Goal: Information Seeking & Learning: Learn about a topic

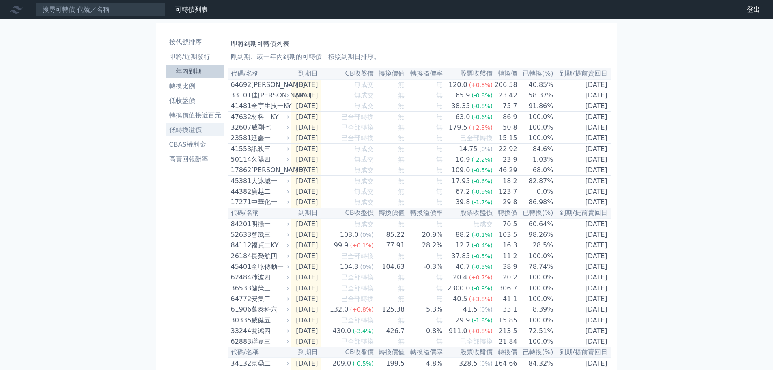
click at [188, 132] on li "低轉換溢價" at bounding box center [195, 130] width 58 height 10
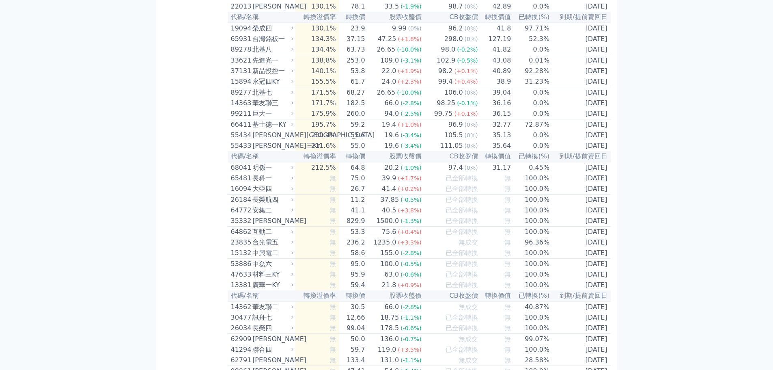
scroll to position [3857, 0]
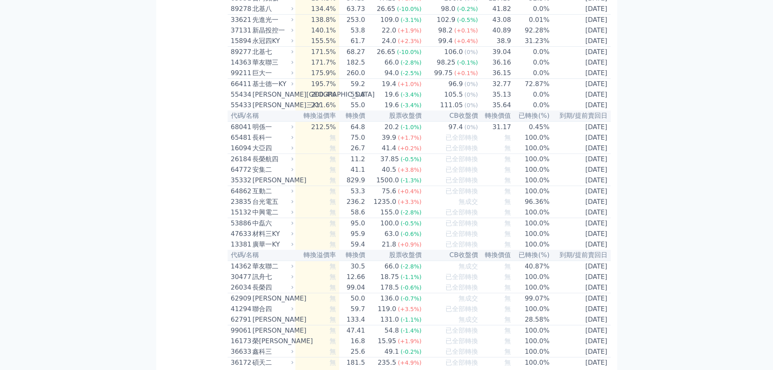
drag, startPoint x: 309, startPoint y: 111, endPoint x: 344, endPoint y: 110, distance: 35.3
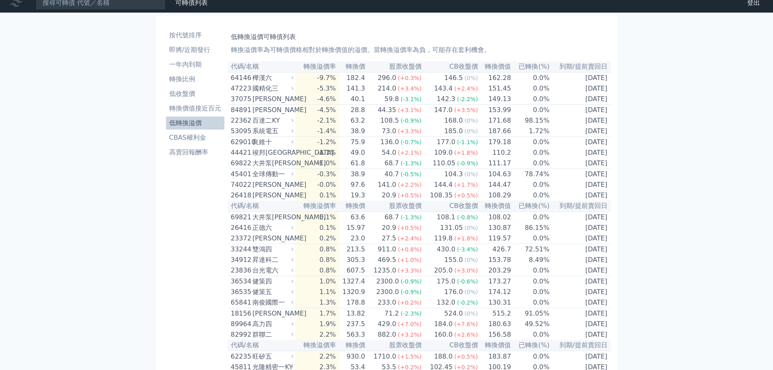
scroll to position [0, 0]
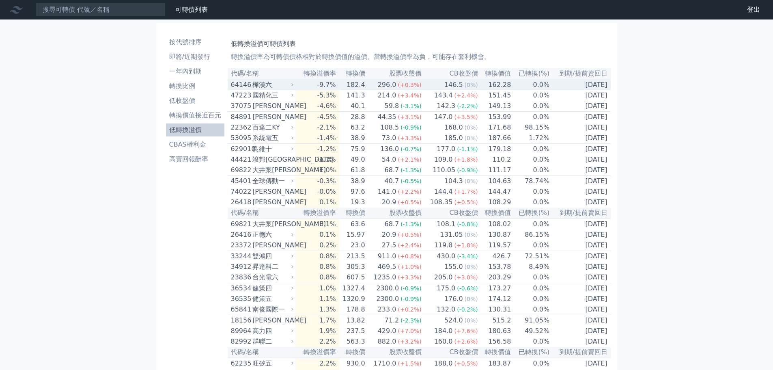
click at [236, 83] on div "64146" at bounding box center [241, 85] width 20 height 10
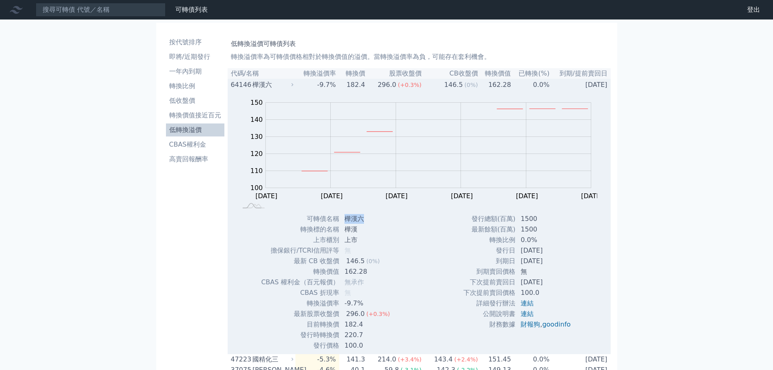
drag, startPoint x: 346, startPoint y: 219, endPoint x: 370, endPoint y: 219, distance: 24.4
click at [370, 219] on td "樺漢六" at bounding box center [368, 219] width 57 height 11
copy td "樺漢六"
click at [247, 84] on div "64146" at bounding box center [241, 85] width 20 height 10
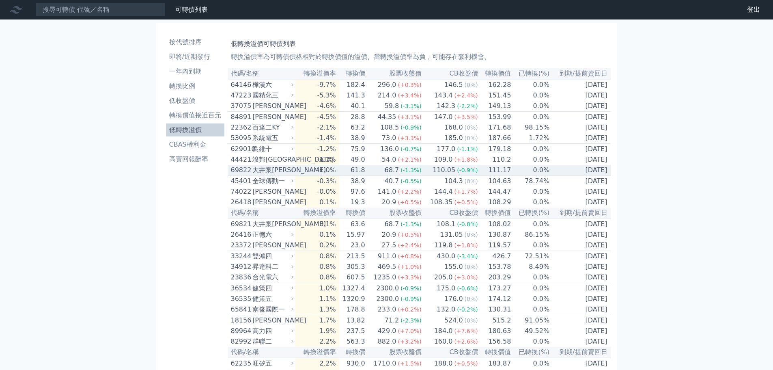
click at [530, 176] on td "0.0%" at bounding box center [531, 170] width 39 height 11
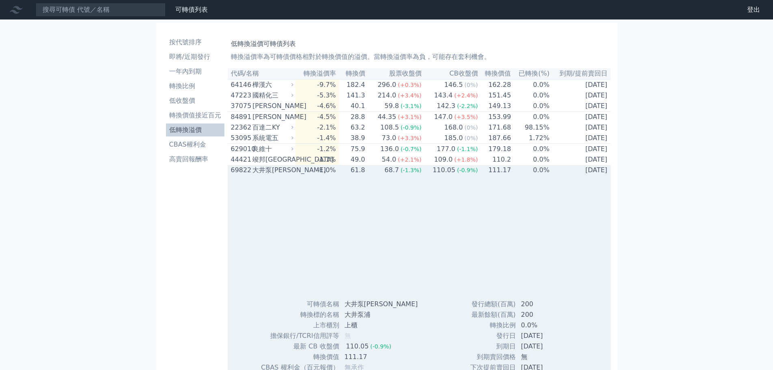
click at [281, 174] on div "大井泵[PERSON_NAME]" at bounding box center [272, 170] width 39 height 10
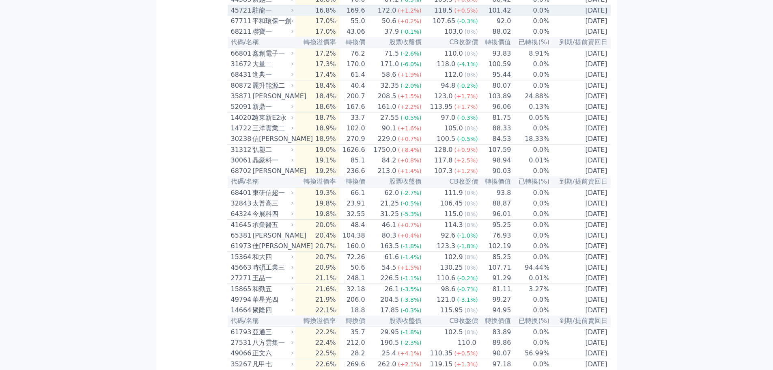
scroll to position [1583, 0]
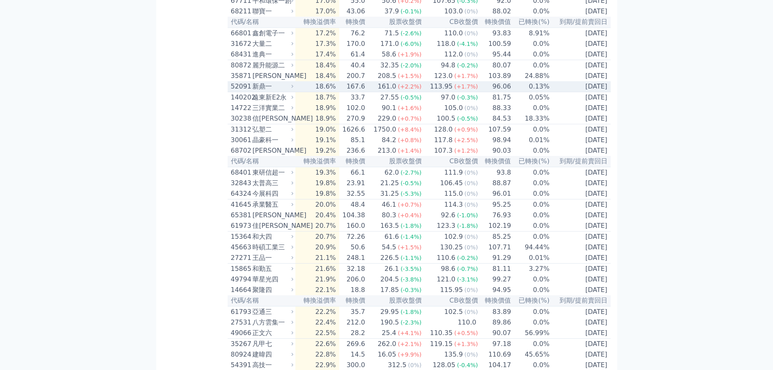
click at [245, 91] on div "52091" at bounding box center [241, 87] width 20 height 10
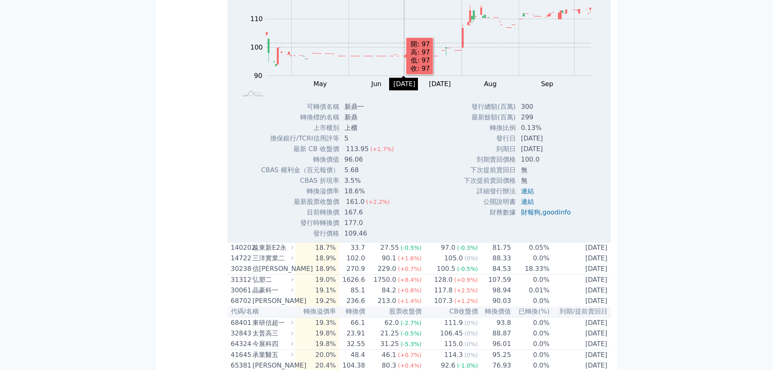
scroll to position [1705, 0]
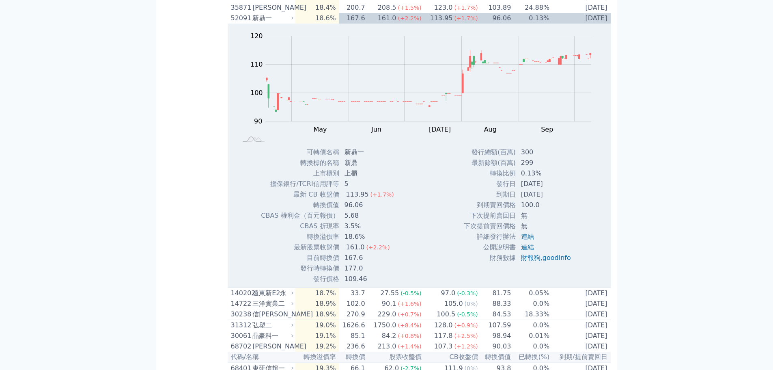
scroll to position [1624, 0]
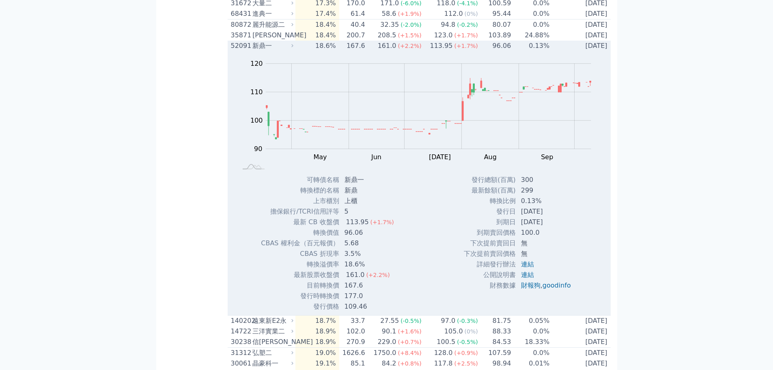
click at [279, 51] on div "新鼎一" at bounding box center [272, 46] width 39 height 10
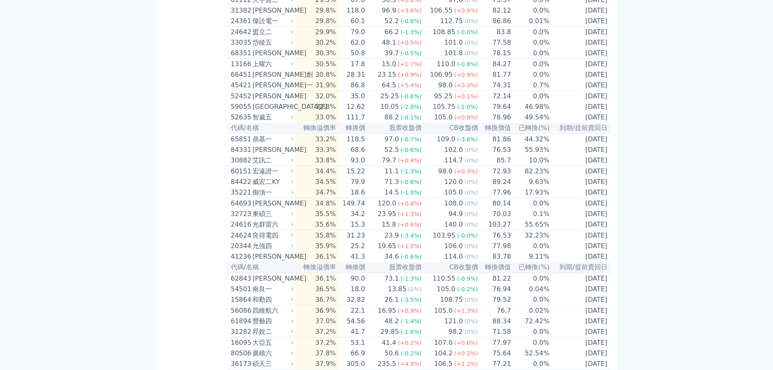
scroll to position [2395, 0]
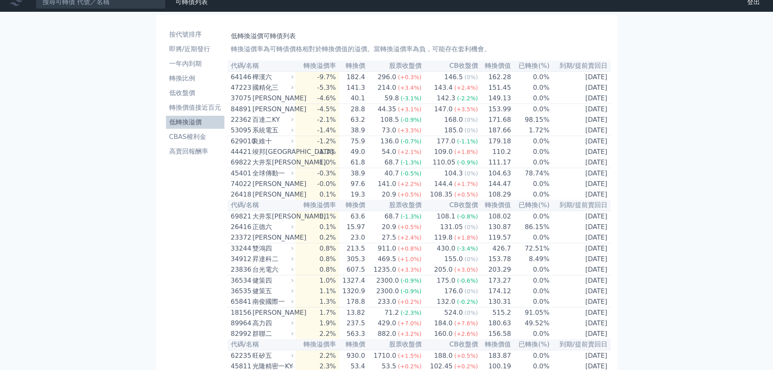
scroll to position [0, 0]
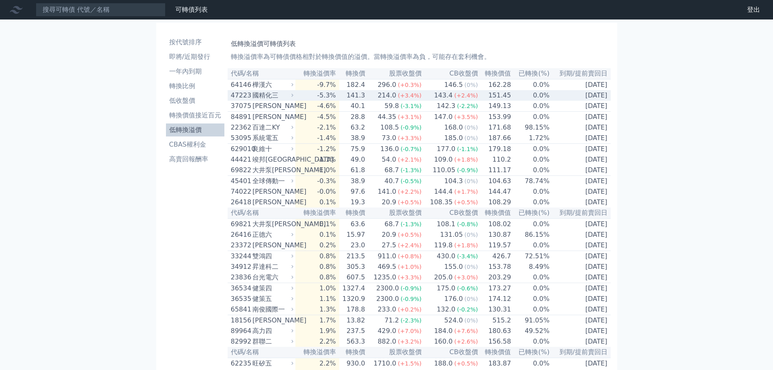
click at [258, 100] on div "國精化三" at bounding box center [272, 96] width 39 height 10
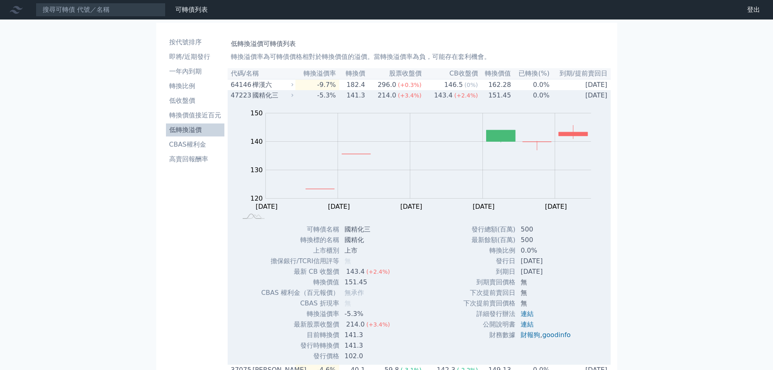
click at [258, 99] on div "國精化三" at bounding box center [272, 96] width 39 height 10
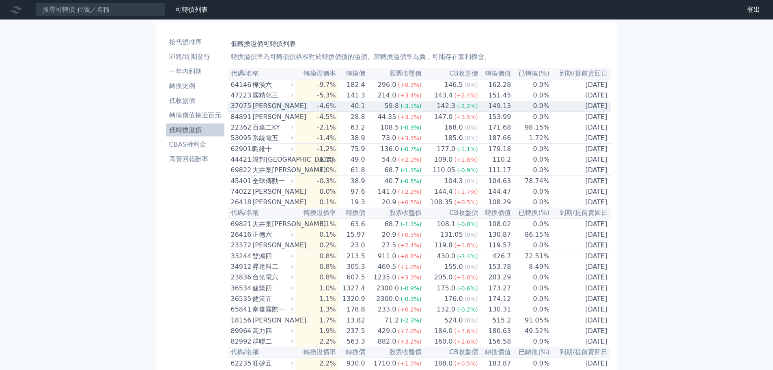
click at [259, 111] on div "[PERSON_NAME]" at bounding box center [272, 106] width 39 height 10
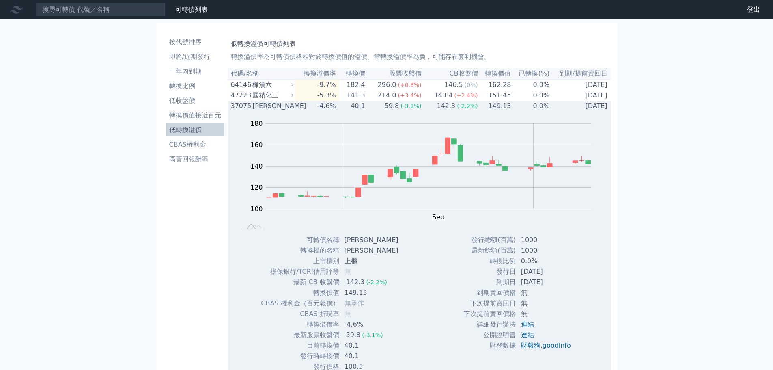
click at [259, 111] on div "[PERSON_NAME]" at bounding box center [272, 106] width 39 height 10
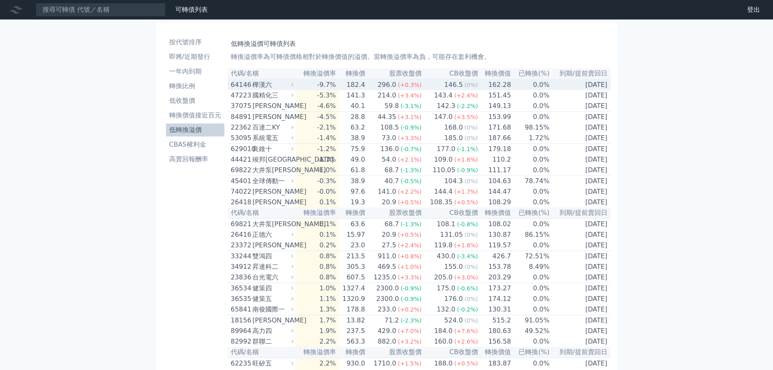
click at [264, 83] on div "樺漢六" at bounding box center [272, 85] width 39 height 10
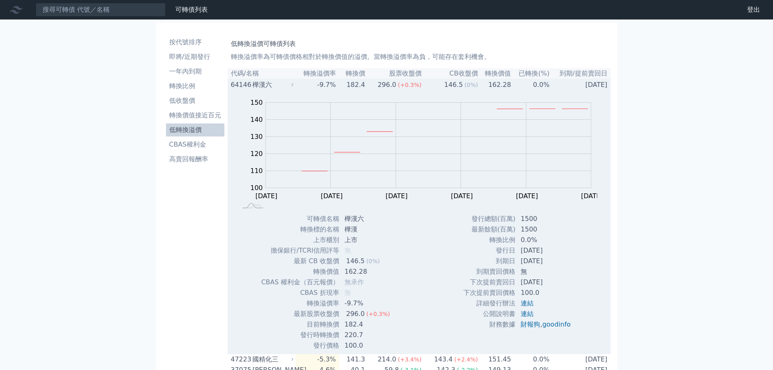
click at [264, 83] on div "樺漢六" at bounding box center [272, 85] width 39 height 10
